Goal: Task Accomplishment & Management: Manage account settings

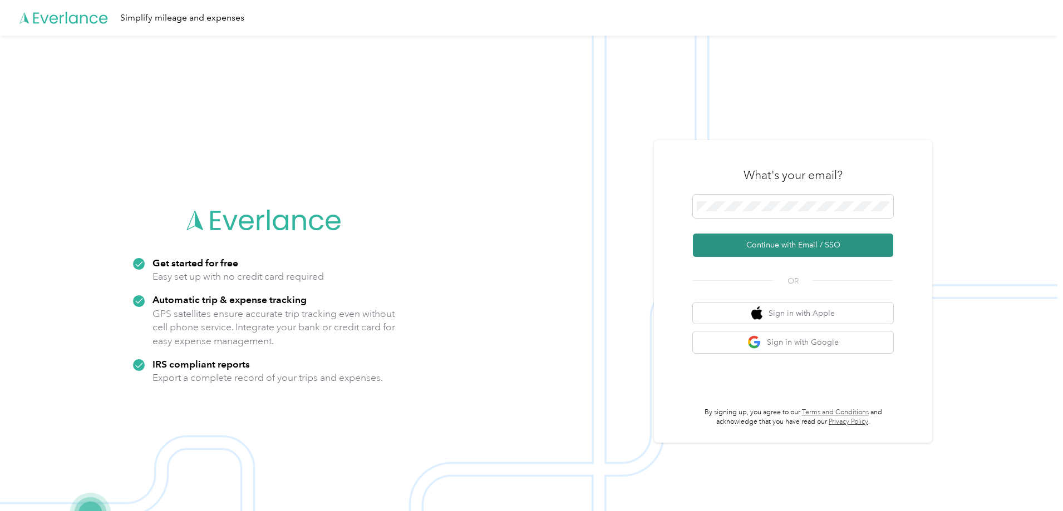
click at [814, 244] on button "Continue with Email / SSO" at bounding box center [793, 245] width 200 height 23
click at [794, 240] on button "Continue with Email / SSO" at bounding box center [793, 245] width 200 height 23
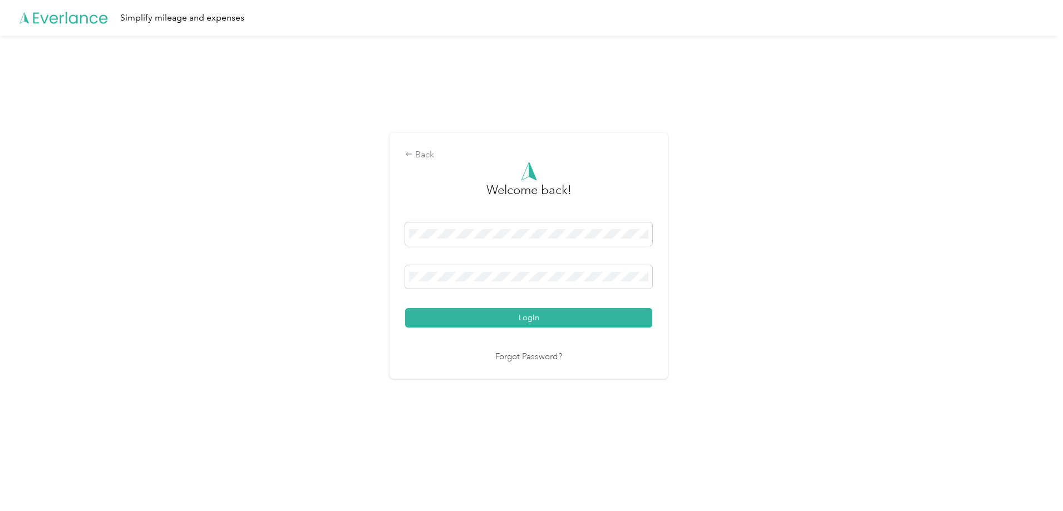
click at [535, 318] on button "Login" at bounding box center [528, 317] width 247 height 19
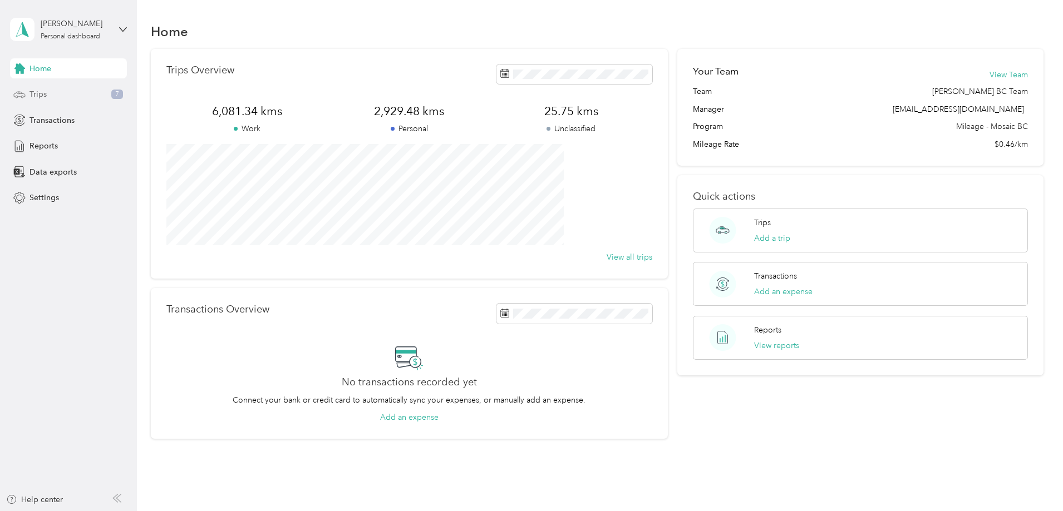
click at [33, 92] on span "Trips" at bounding box center [37, 94] width 17 height 12
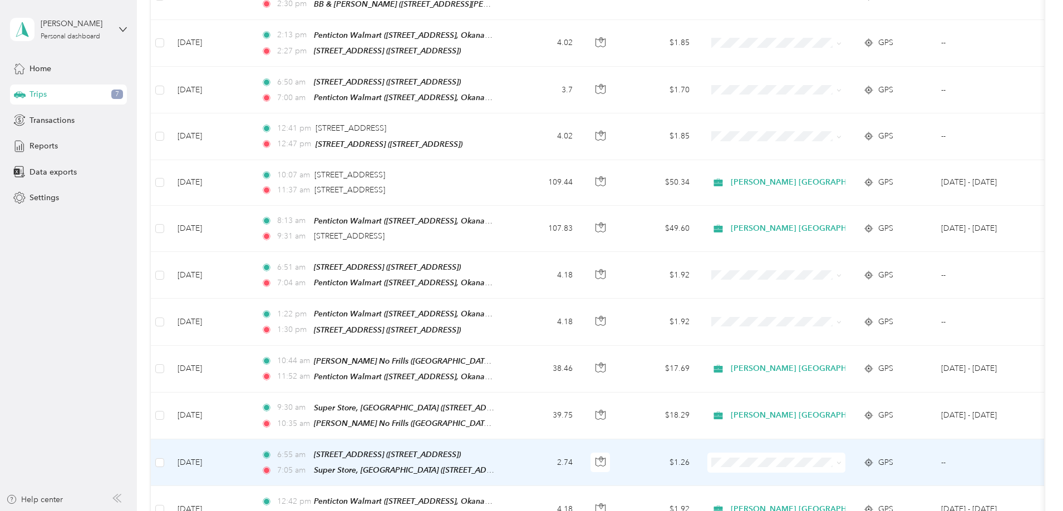
scroll to position [334, 0]
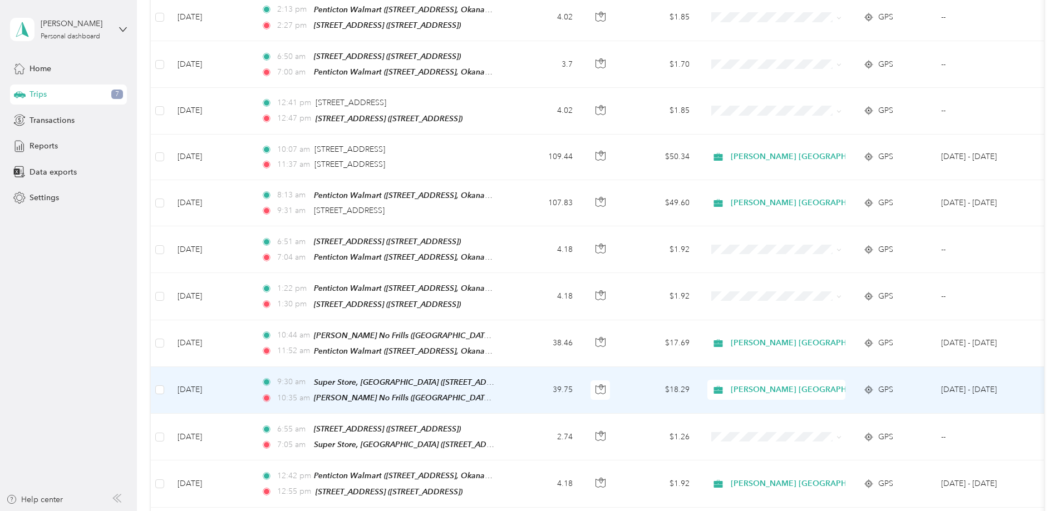
click at [582, 378] on td "39.75" at bounding box center [544, 390] width 73 height 47
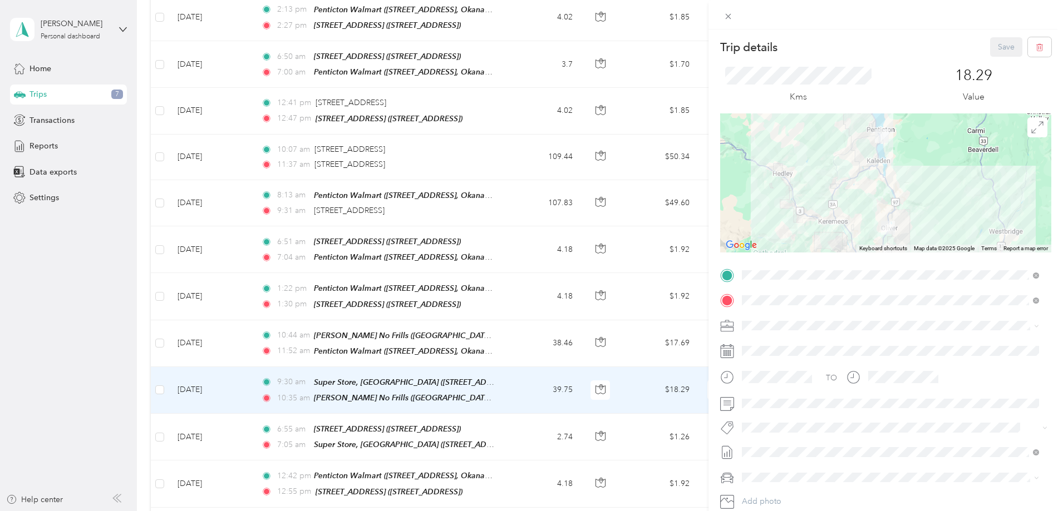
click at [786, 469] on button "Rt Coty Reset" at bounding box center [774, 470] width 56 height 14
click at [990, 46] on button "Save" at bounding box center [1006, 46] width 32 height 19
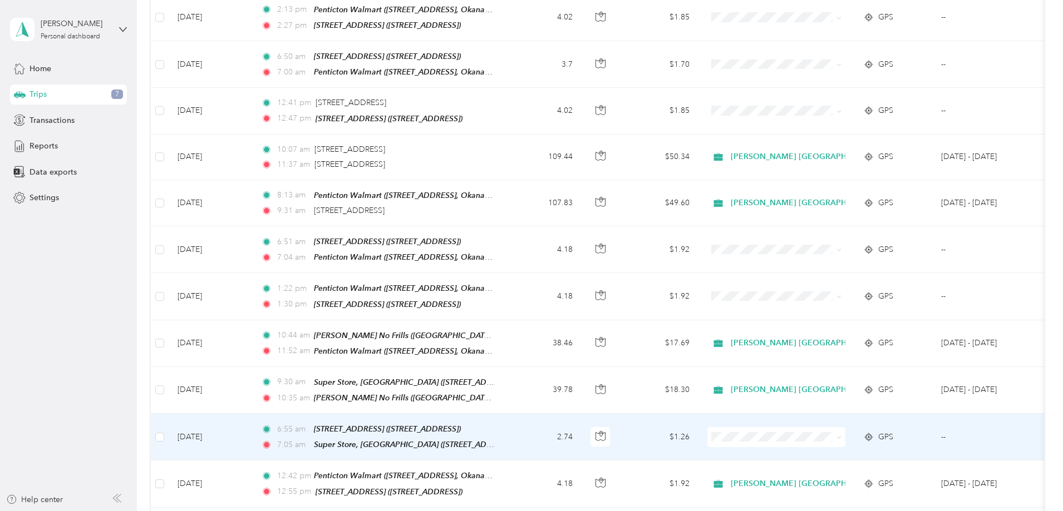
click at [582, 426] on td "2.74" at bounding box center [544, 437] width 73 height 47
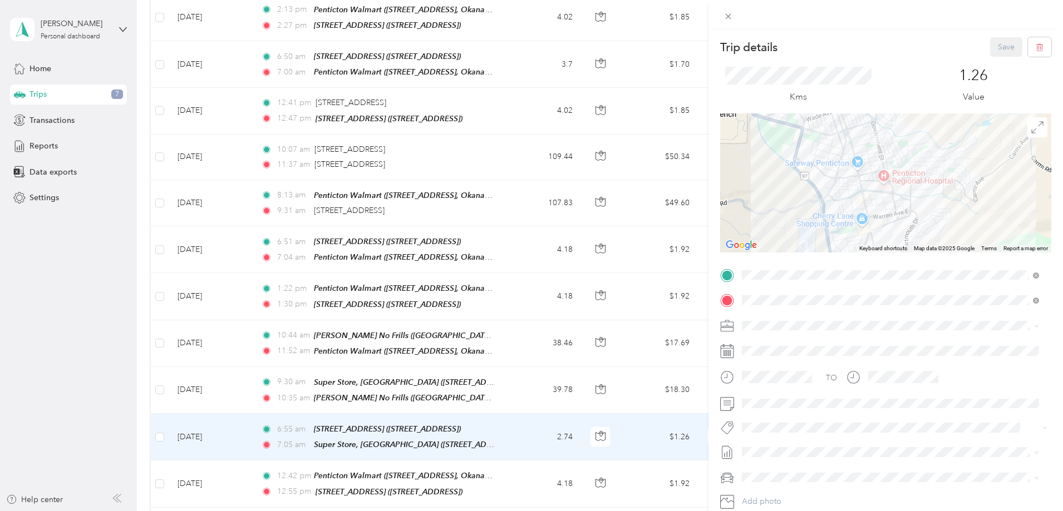
click at [784, 468] on button "P&g Continuity" at bounding box center [777, 466] width 62 height 14
click at [994, 46] on button "Save" at bounding box center [1006, 46] width 32 height 19
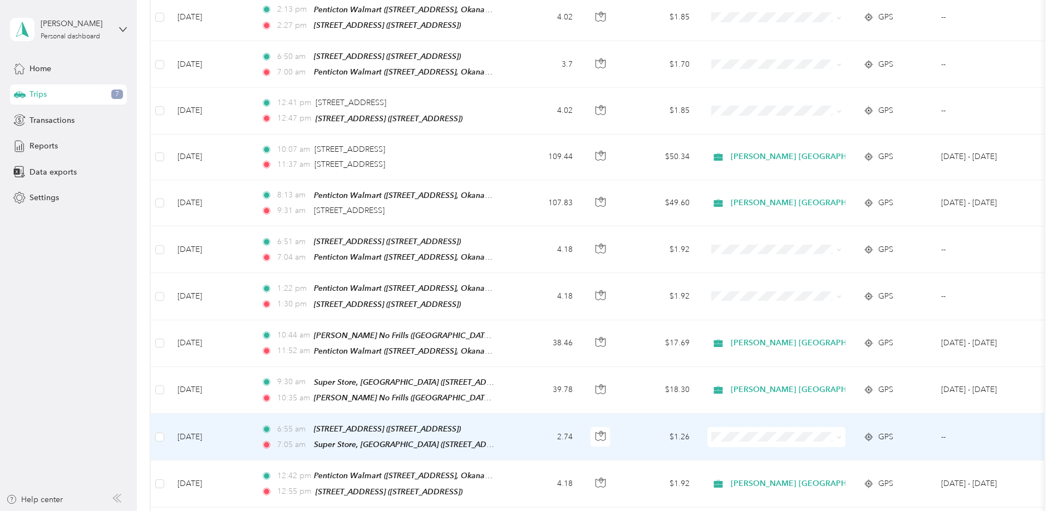
click at [582, 431] on td "2.74" at bounding box center [544, 437] width 73 height 47
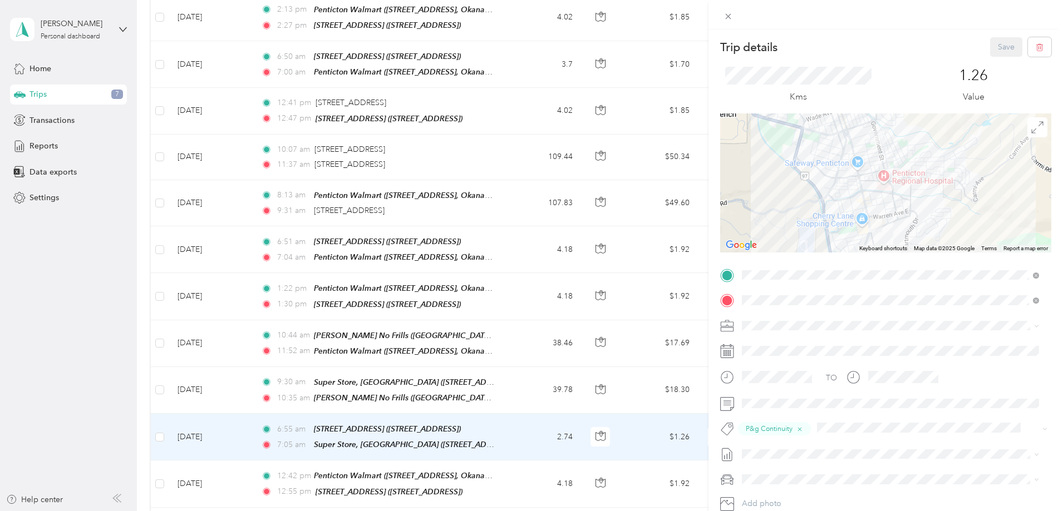
click at [789, 344] on span "[PERSON_NAME] [GEOGRAPHIC_DATA]" at bounding box center [818, 340] width 144 height 9
click at [994, 50] on button "Save" at bounding box center [1006, 46] width 32 height 19
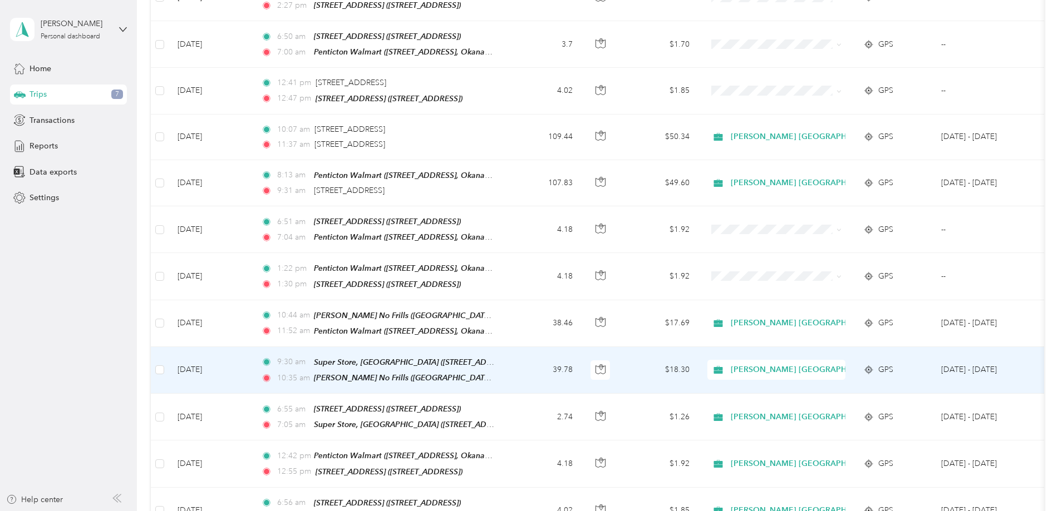
scroll to position [298, 0]
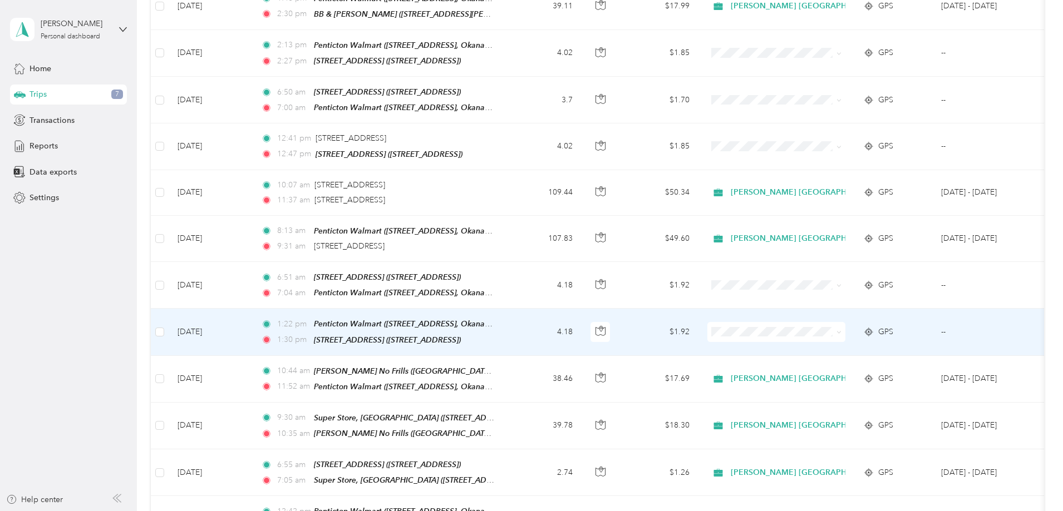
click at [582, 325] on td "4.18" at bounding box center [544, 332] width 73 height 47
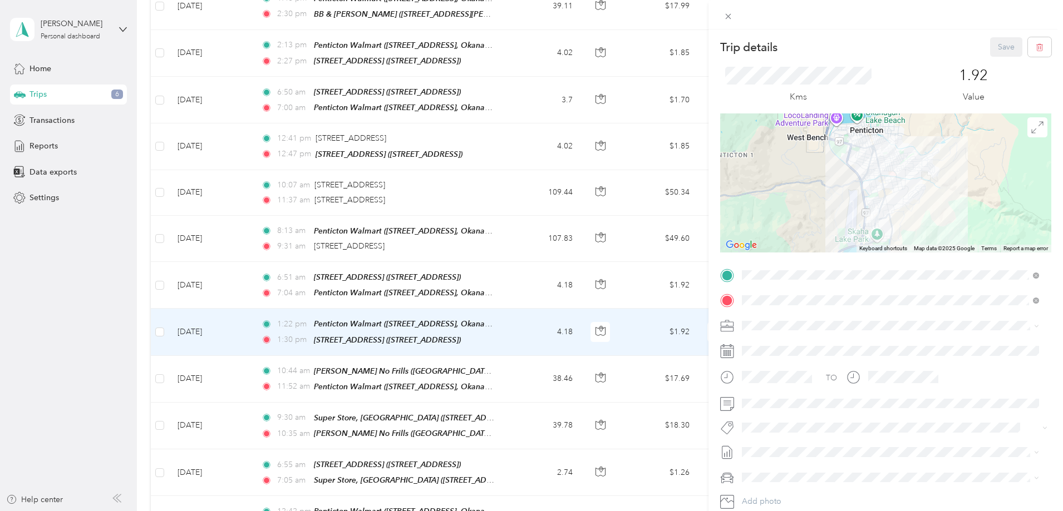
click at [787, 467] on span "P&g Continuity" at bounding box center [777, 469] width 47 height 10
click at [786, 471] on button "Rt Coty Reset" at bounding box center [774, 465] width 56 height 14
click at [993, 45] on button "Save" at bounding box center [1006, 46] width 32 height 19
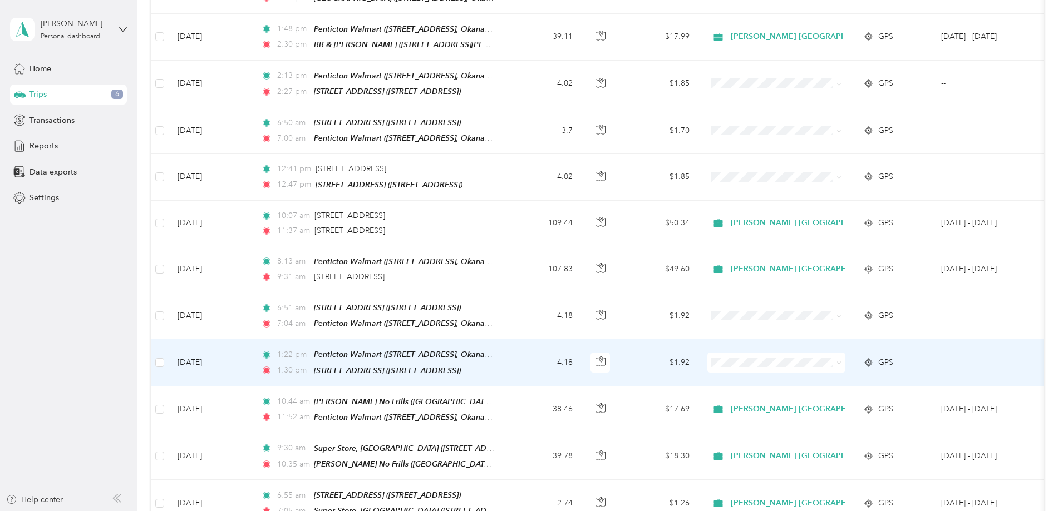
scroll to position [243, 0]
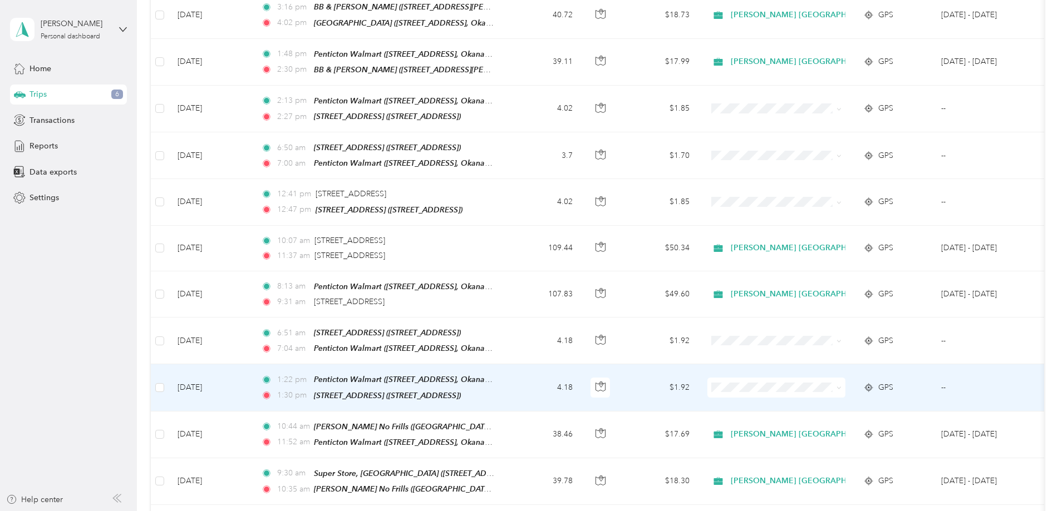
click at [582, 377] on td "4.18" at bounding box center [544, 388] width 73 height 47
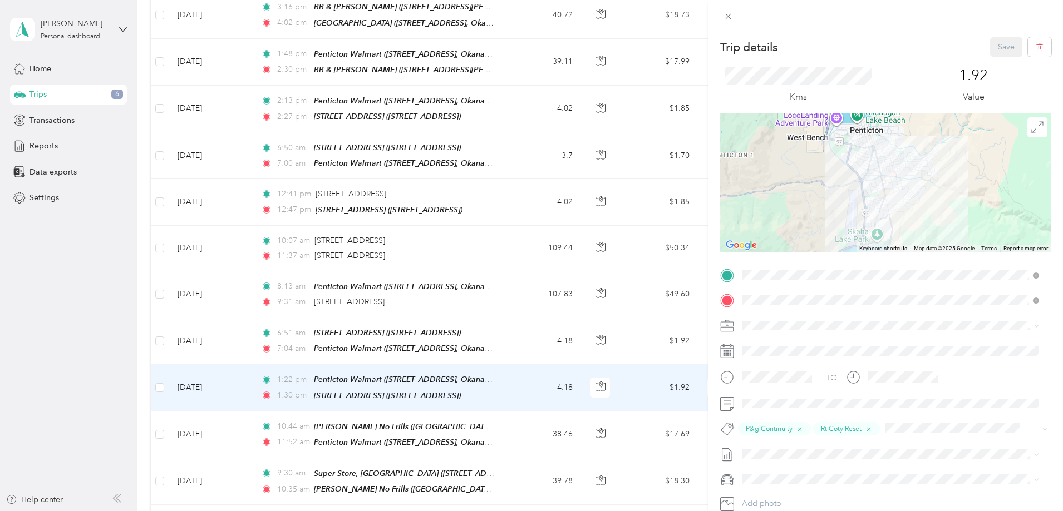
click at [770, 345] on div "[PERSON_NAME] [GEOGRAPHIC_DATA]" at bounding box center [890, 339] width 289 height 12
click at [996, 46] on button "Save" at bounding box center [1006, 46] width 32 height 19
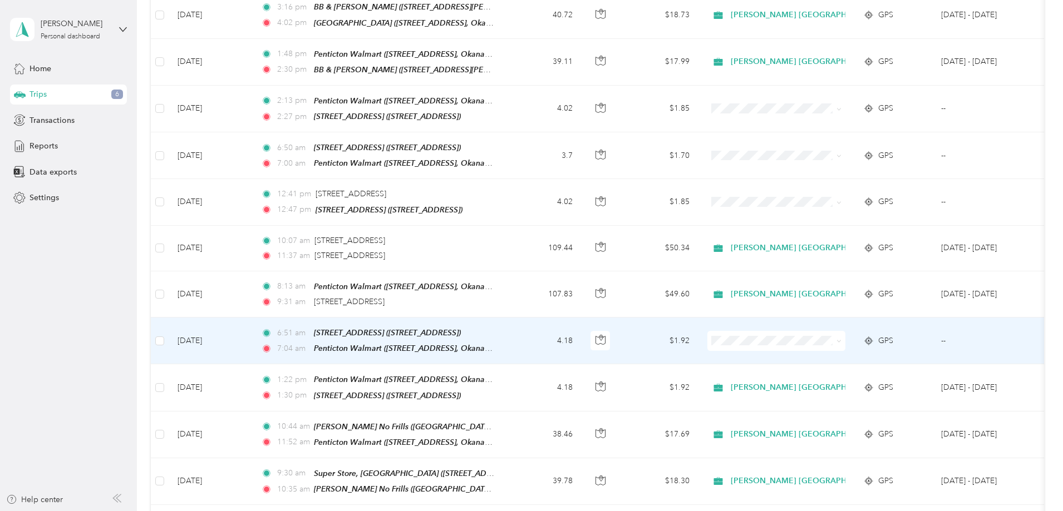
click at [621, 335] on td at bounding box center [601, 341] width 39 height 47
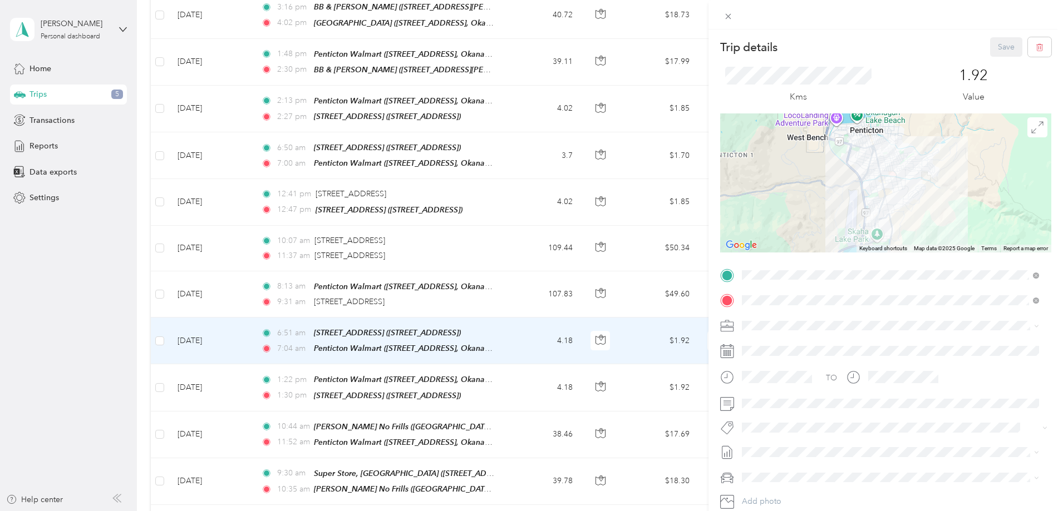
click at [788, 493] on li "Wt Walmart Signage" at bounding box center [890, 485] width 305 height 22
click at [776, 343] on span "[PERSON_NAME] [GEOGRAPHIC_DATA]" at bounding box center [818, 345] width 144 height 9
click at [997, 43] on button "Save" at bounding box center [1006, 46] width 32 height 19
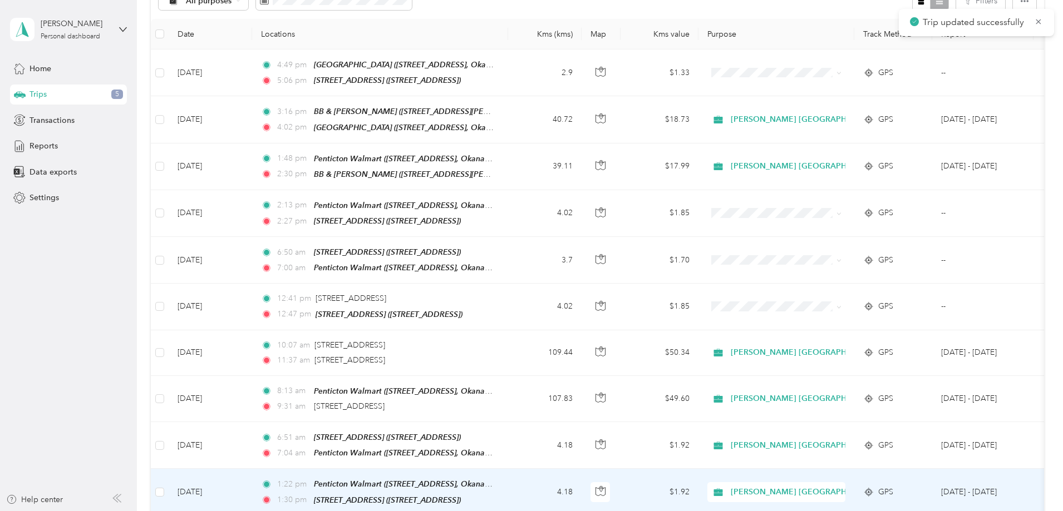
scroll to position [76, 0]
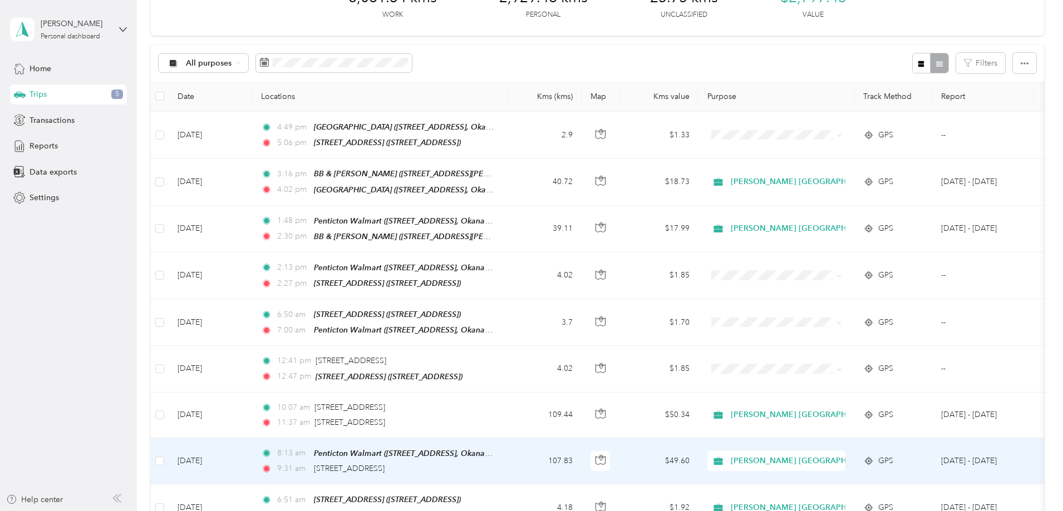
click at [698, 452] on td "$49.60" at bounding box center [660, 462] width 78 height 46
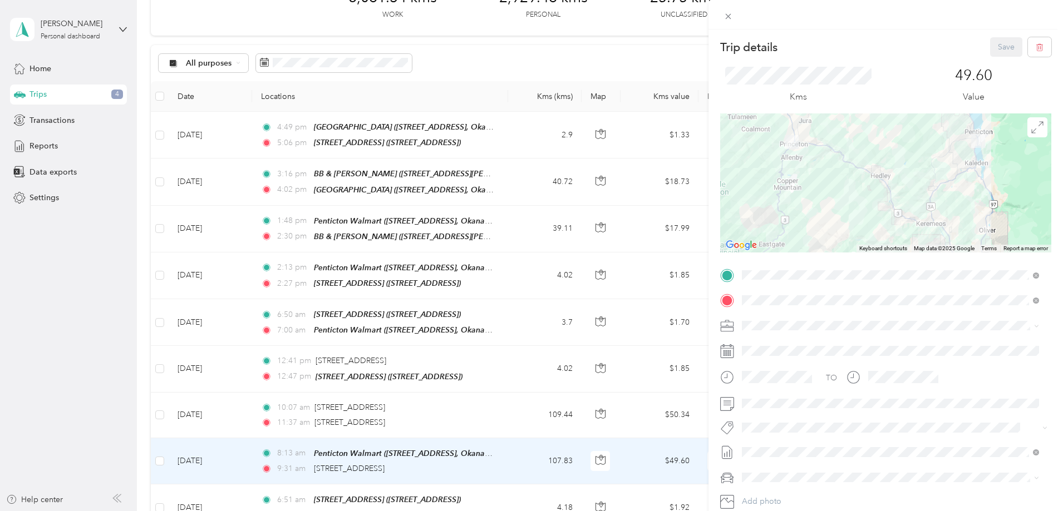
click at [783, 470] on button "Rt Coty Reset" at bounding box center [774, 470] width 56 height 14
click at [994, 47] on button "Save" at bounding box center [1006, 46] width 32 height 19
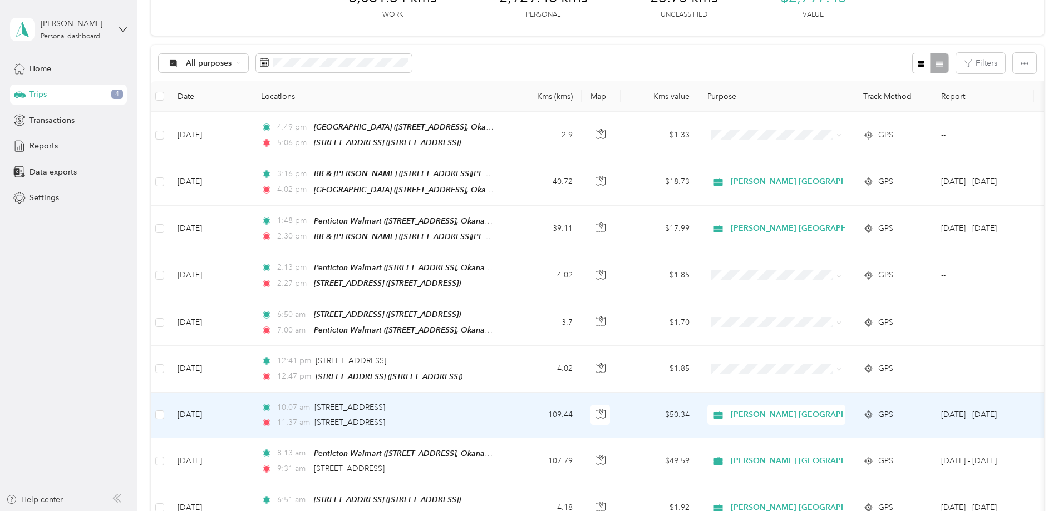
click at [698, 408] on td "$50.34" at bounding box center [660, 416] width 78 height 46
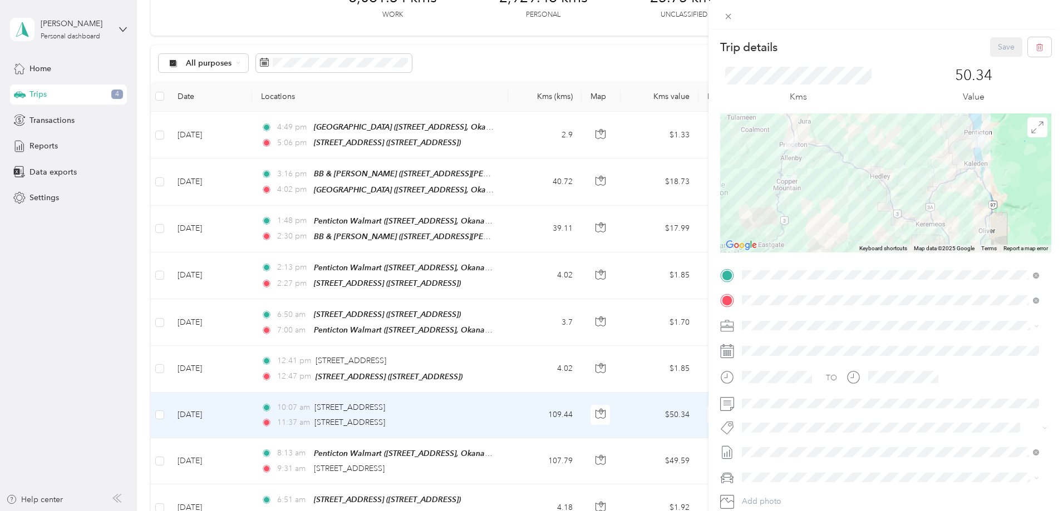
click at [798, 447] on button "Wt - Outlook Execution" at bounding box center [789, 448] width 86 height 14
click at [995, 47] on button "Save" at bounding box center [1006, 46] width 32 height 19
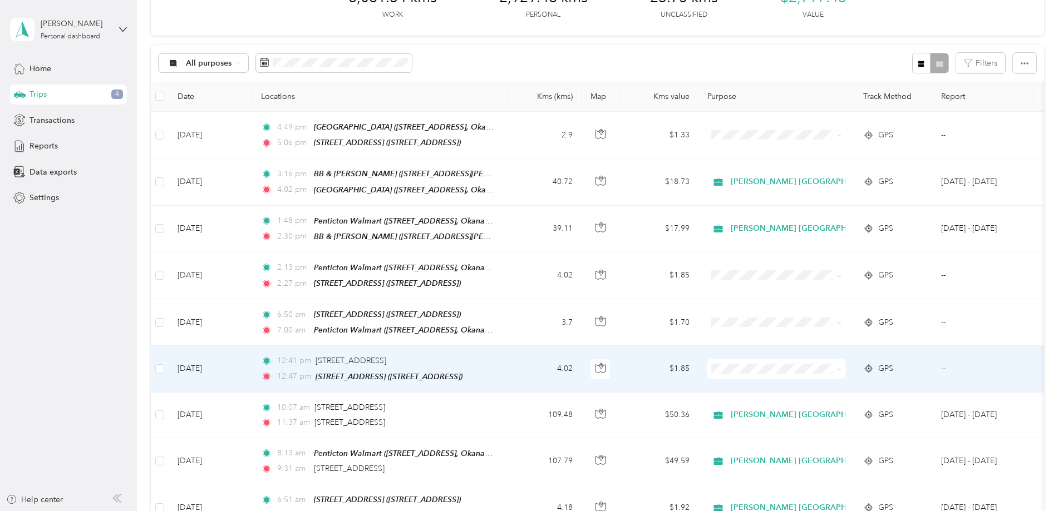
click at [698, 363] on td "$1.85" at bounding box center [660, 369] width 78 height 46
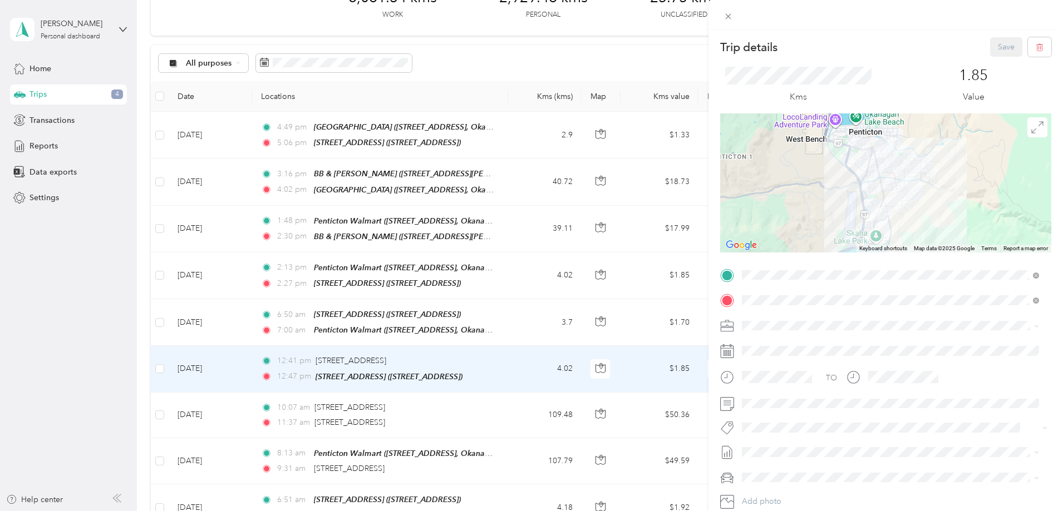
click at [806, 491] on li "Wt Walmart Signage" at bounding box center [890, 485] width 305 height 22
click at [785, 471] on button "Rt Coty Reset" at bounding box center [774, 470] width 56 height 14
click at [803, 451] on li "Wt - Outlook Execution" at bounding box center [890, 450] width 305 height 22
click at [995, 45] on button "Save" at bounding box center [1006, 46] width 32 height 19
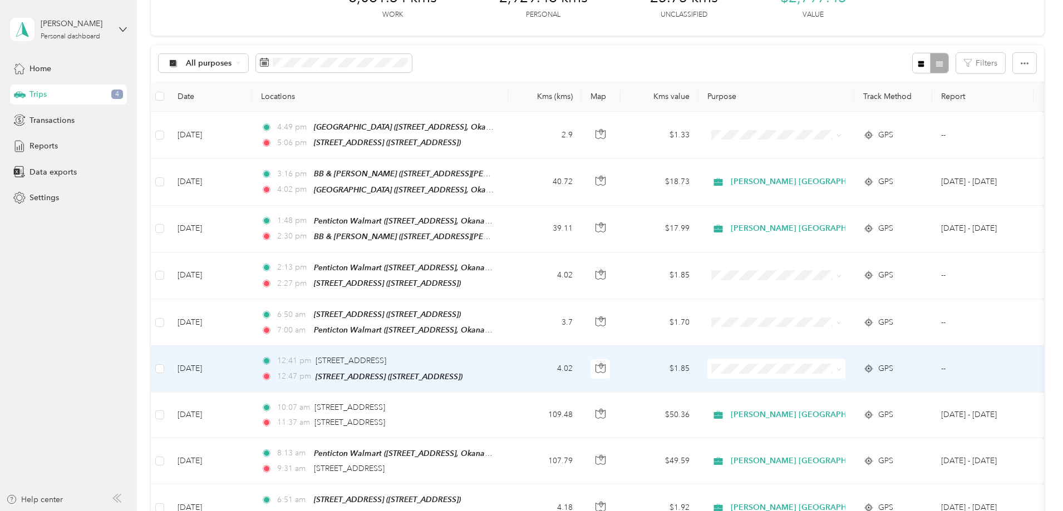
click at [582, 362] on td "4.02" at bounding box center [544, 369] width 73 height 46
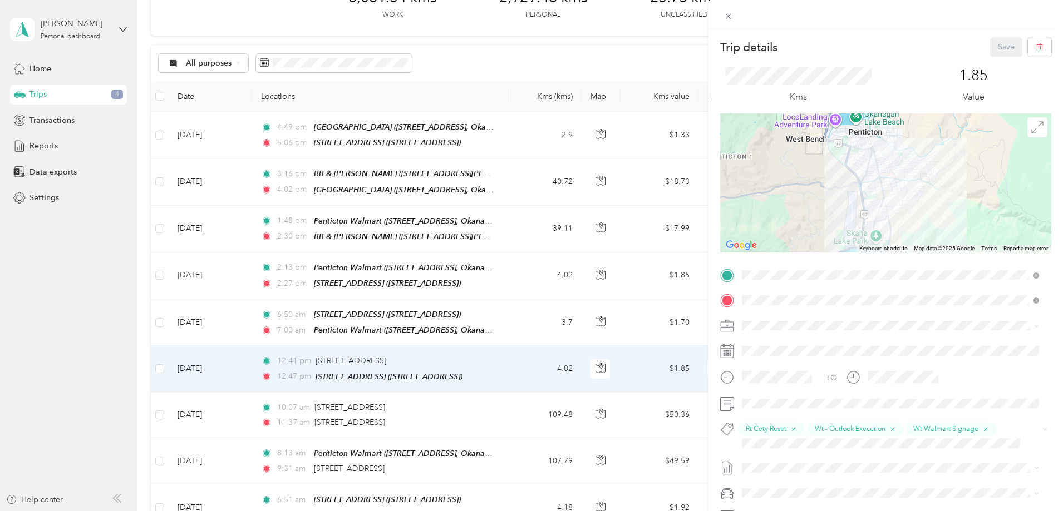
click at [163, 279] on div "Trip details Save This trip cannot be edited because it is either under review,…" at bounding box center [531, 255] width 1063 height 511
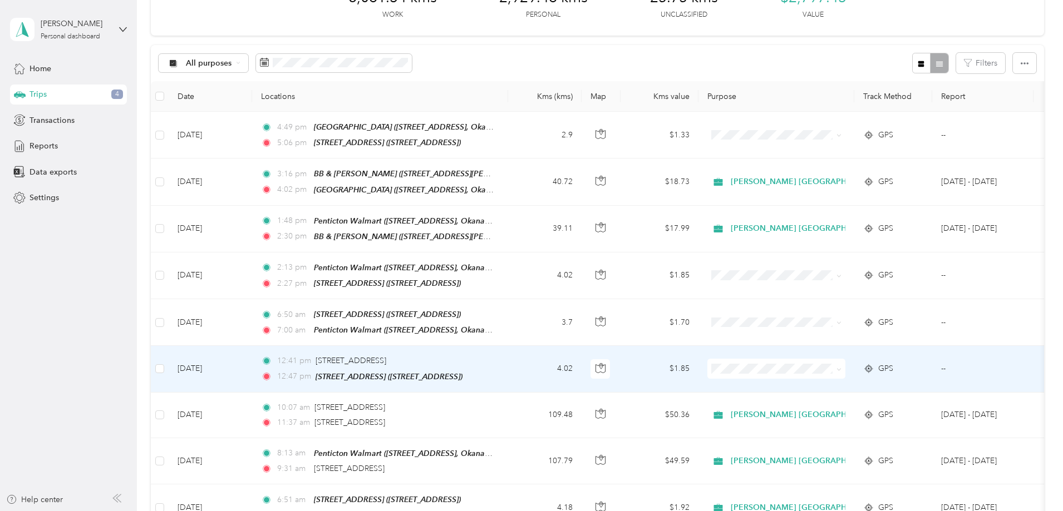
click at [582, 367] on td "4.02" at bounding box center [544, 369] width 73 height 46
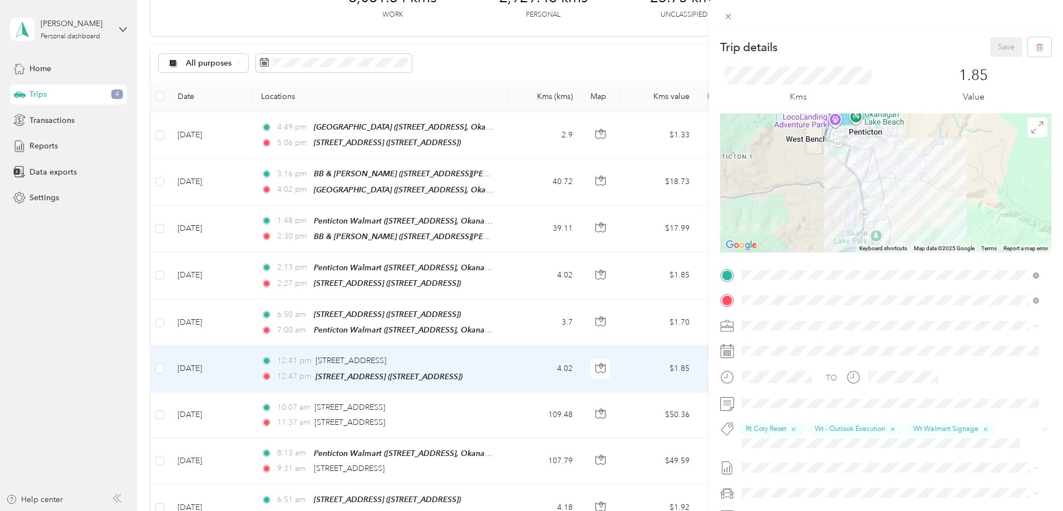
click at [770, 345] on div "[PERSON_NAME] [GEOGRAPHIC_DATA]" at bounding box center [890, 339] width 289 height 12
click at [997, 45] on button "Save" at bounding box center [1006, 46] width 32 height 19
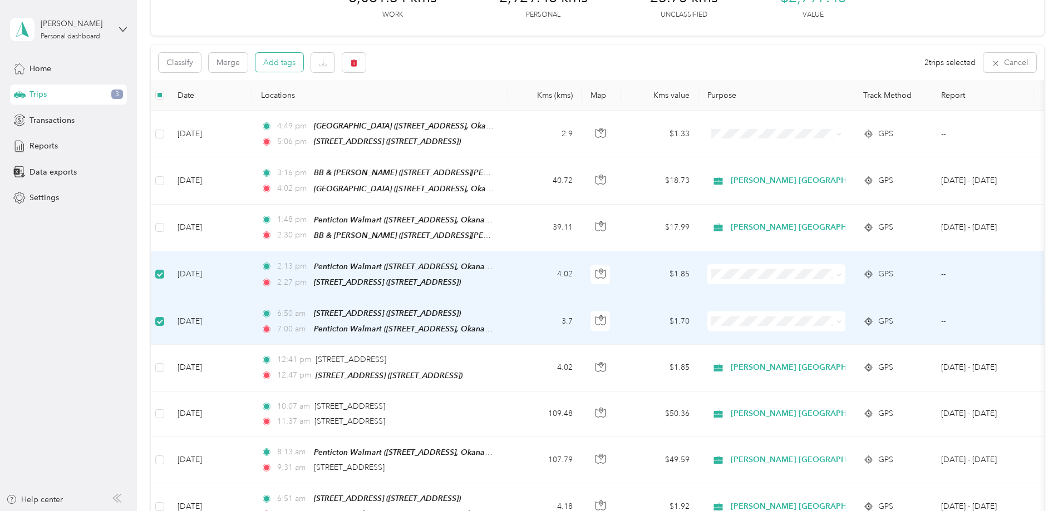
click at [303, 63] on button "Add tags" at bounding box center [279, 62] width 48 height 19
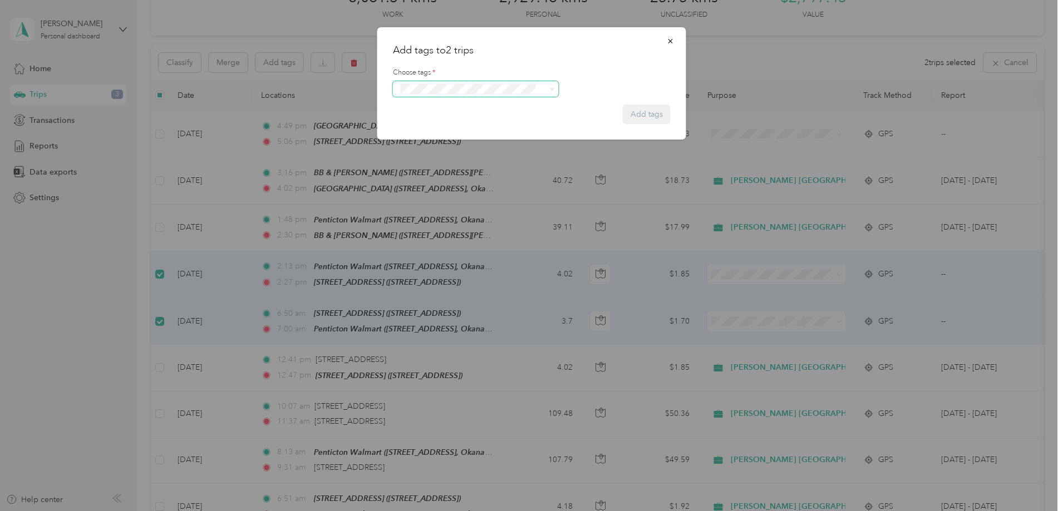
click at [424, 82] on div "Choose tags *" at bounding box center [532, 82] width 278 height 29
click at [450, 132] on li "P&g Continuity" at bounding box center [476, 125] width 166 height 22
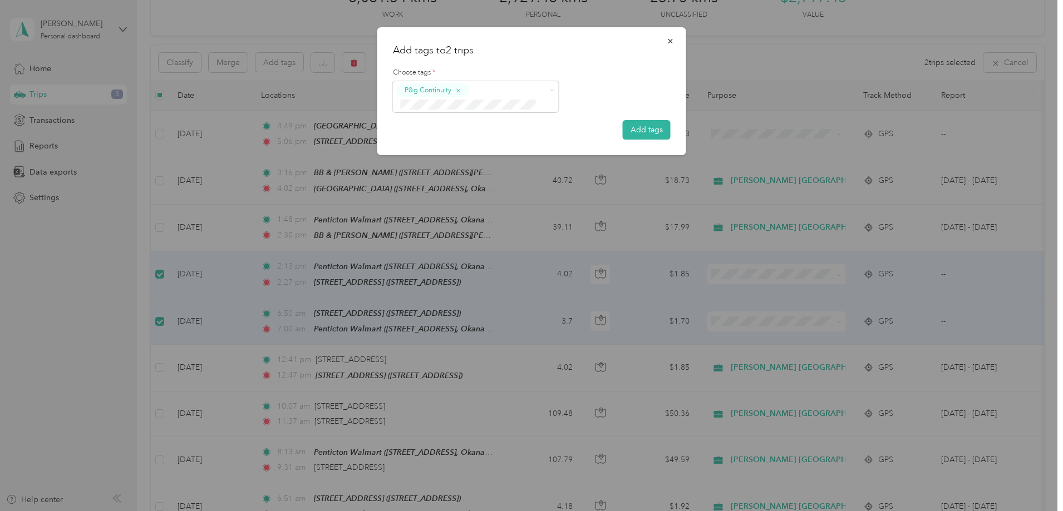
click at [450, 123] on button "Wt - Outlook Execution" at bounding box center [444, 119] width 86 height 14
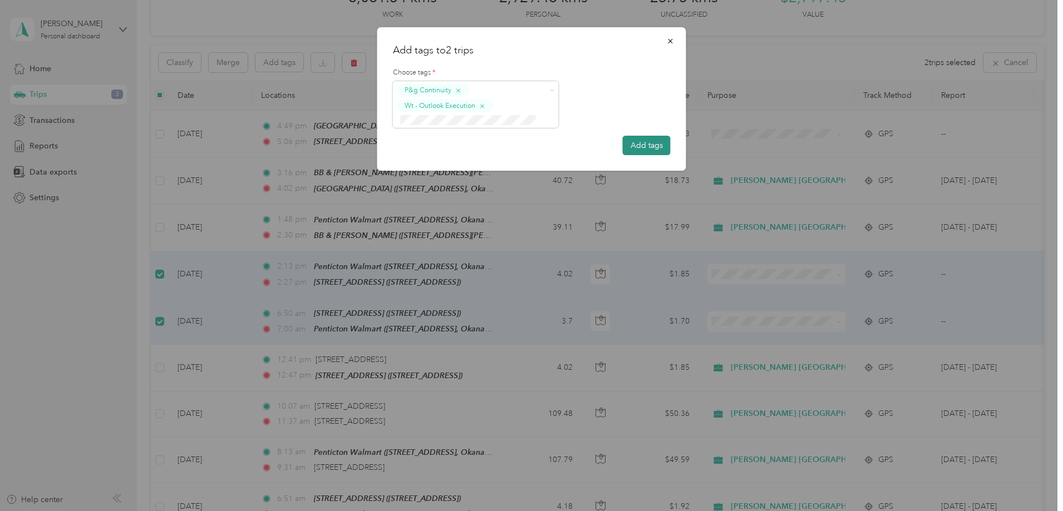
click at [648, 142] on button "Add tags" at bounding box center [647, 145] width 48 height 19
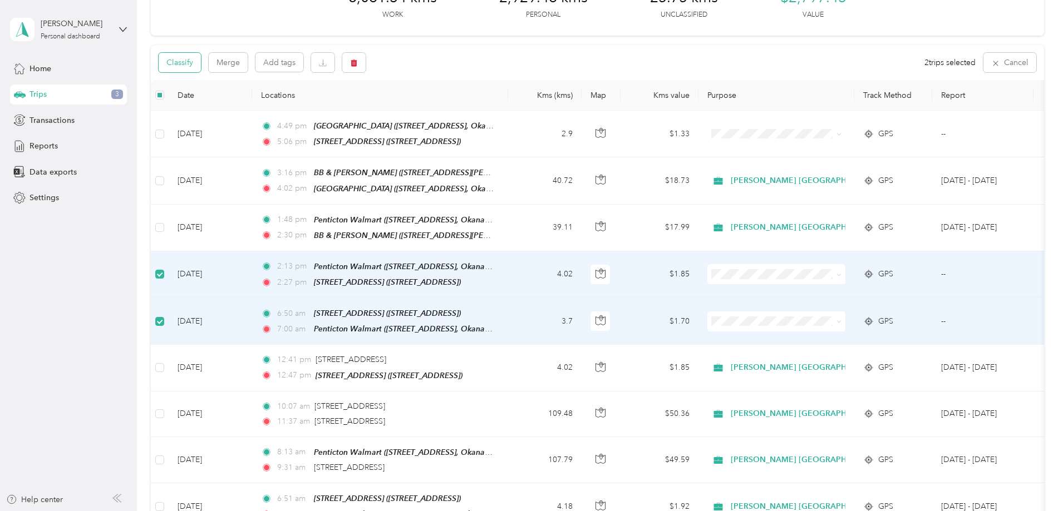
click at [201, 57] on button "Classify" at bounding box center [180, 62] width 42 height 19
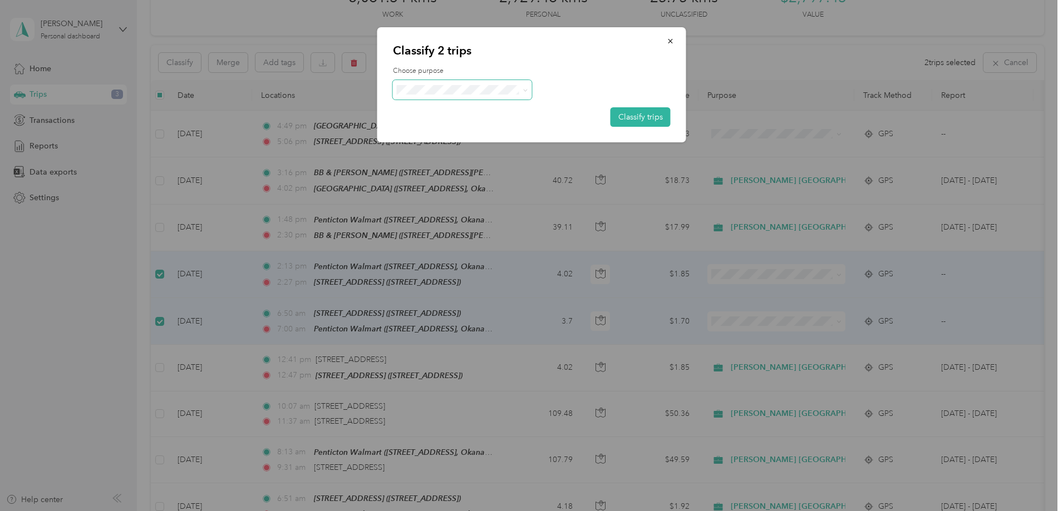
click at [525, 89] on icon at bounding box center [525, 90] width 5 height 5
click at [476, 111] on li "[PERSON_NAME] [GEOGRAPHIC_DATA]" at bounding box center [486, 104] width 186 height 19
click at [651, 115] on button "Classify trips" at bounding box center [641, 116] width 60 height 19
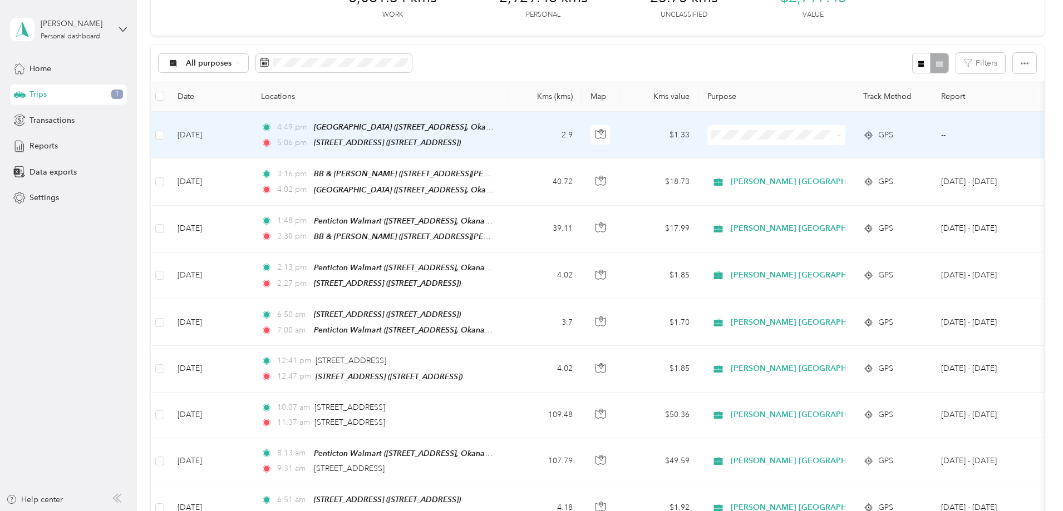
click at [582, 133] on td "2.9" at bounding box center [544, 135] width 73 height 47
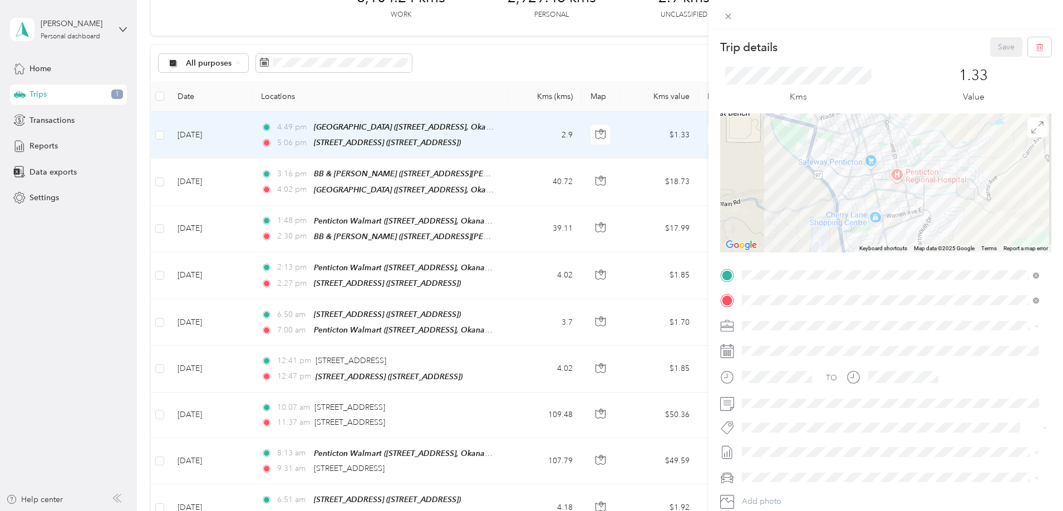
click at [122, 28] on div "Trip details Save This trip cannot be edited because it is either under review,…" at bounding box center [531, 255] width 1063 height 511
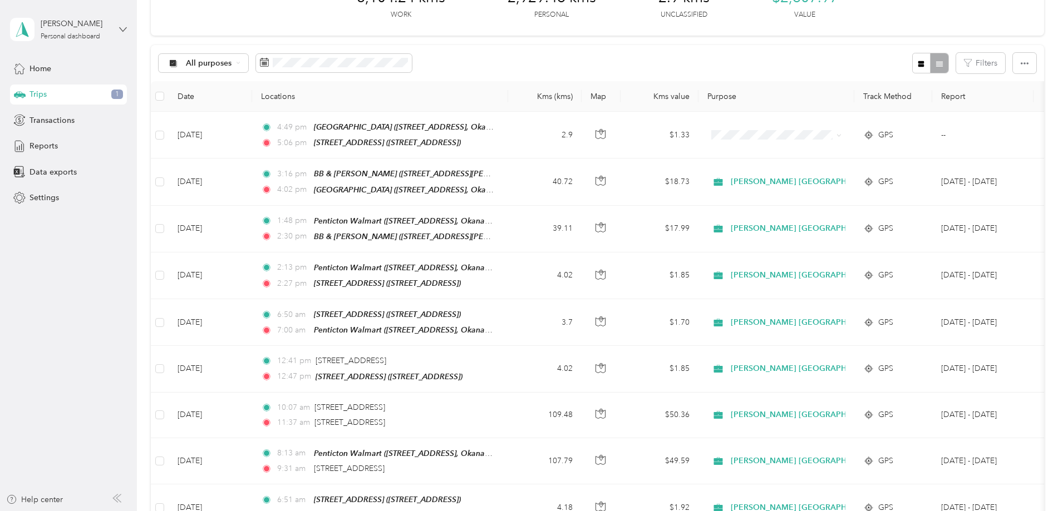
click at [122, 29] on icon at bounding box center [123, 30] width 8 height 8
click at [66, 88] on div "Log out" at bounding box center [159, 91] width 282 height 19
